Goal: Transaction & Acquisition: Obtain resource

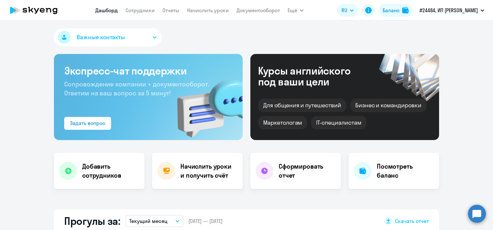
select select "30"
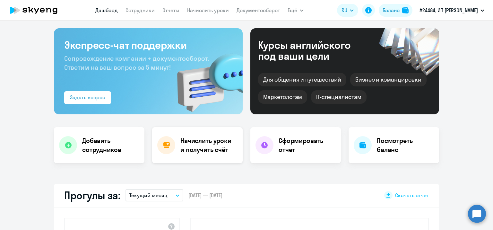
scroll to position [64, 0]
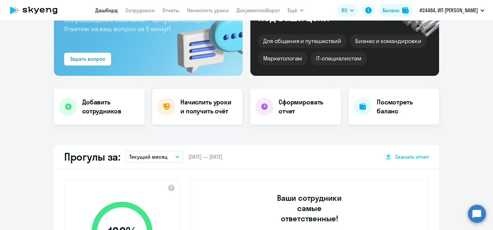
click at [206, 107] on h4 "Начислить уроки и получить счёт" at bounding box center [208, 107] width 56 height 18
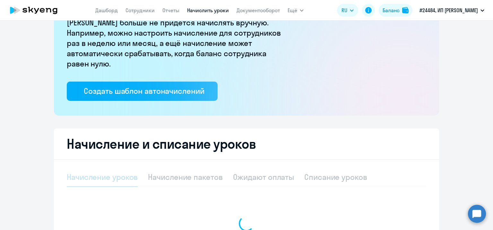
select select "10"
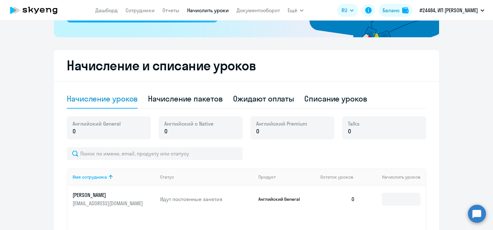
scroll to position [160, 0]
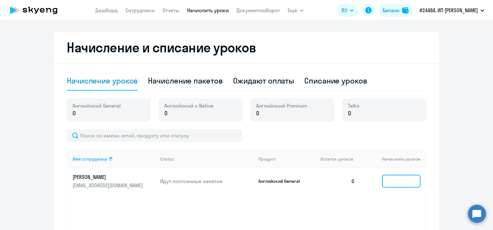
click at [394, 181] on input at bounding box center [401, 181] width 39 height 13
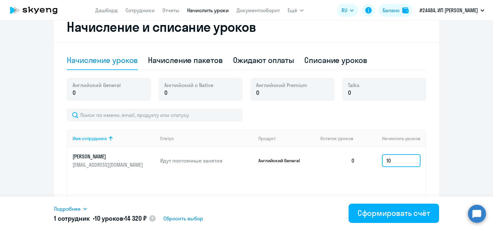
scroll to position [193, 0]
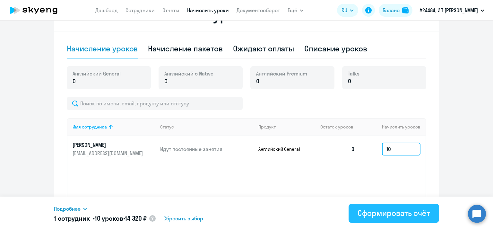
type input "10"
click at [397, 214] on div "Сформировать счёт" at bounding box center [393, 213] width 73 height 10
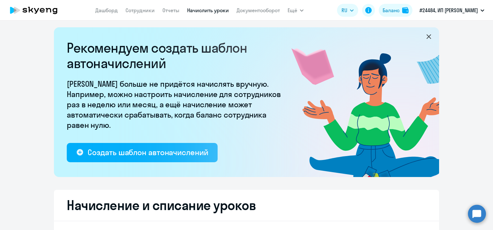
scroll to position [0, 0]
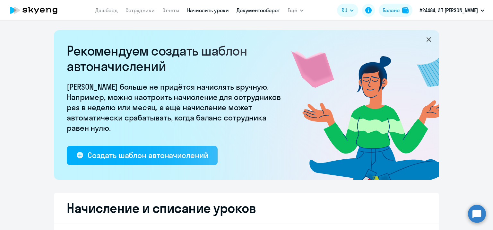
click at [261, 8] on link "Документооборот" at bounding box center [257, 10] width 43 height 6
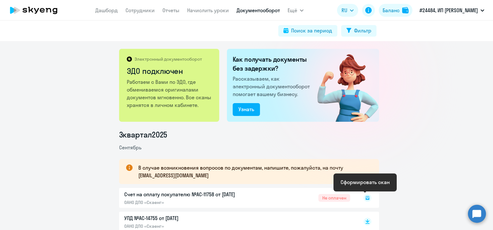
click at [365, 197] on rect at bounding box center [368, 198] width 8 height 8
click at [364, 197] on rect at bounding box center [368, 198] width 8 height 8
